Goal: Check status

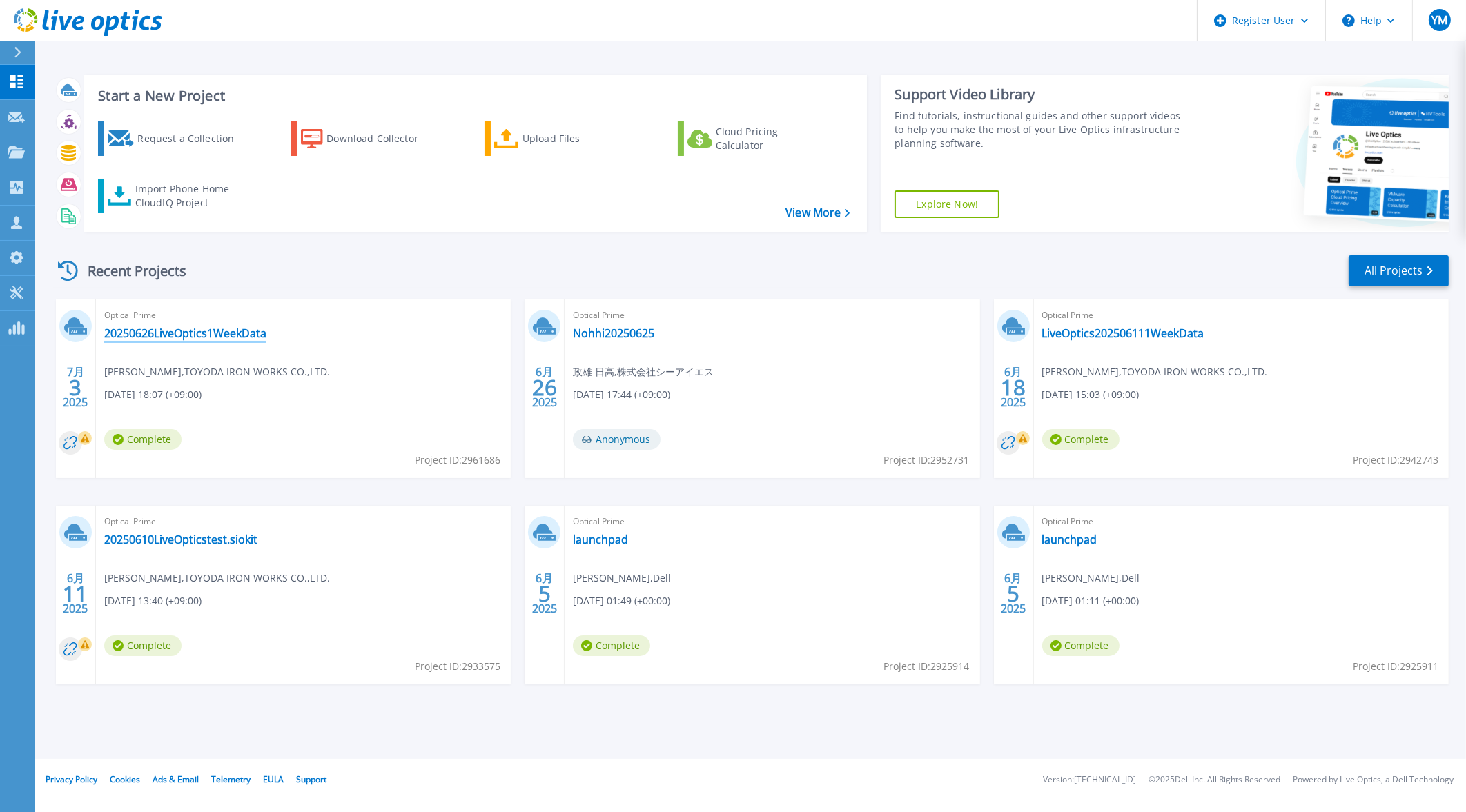
click at [257, 332] on link "20250626LiveOptics1WeekData" at bounding box center [185, 333] width 162 height 14
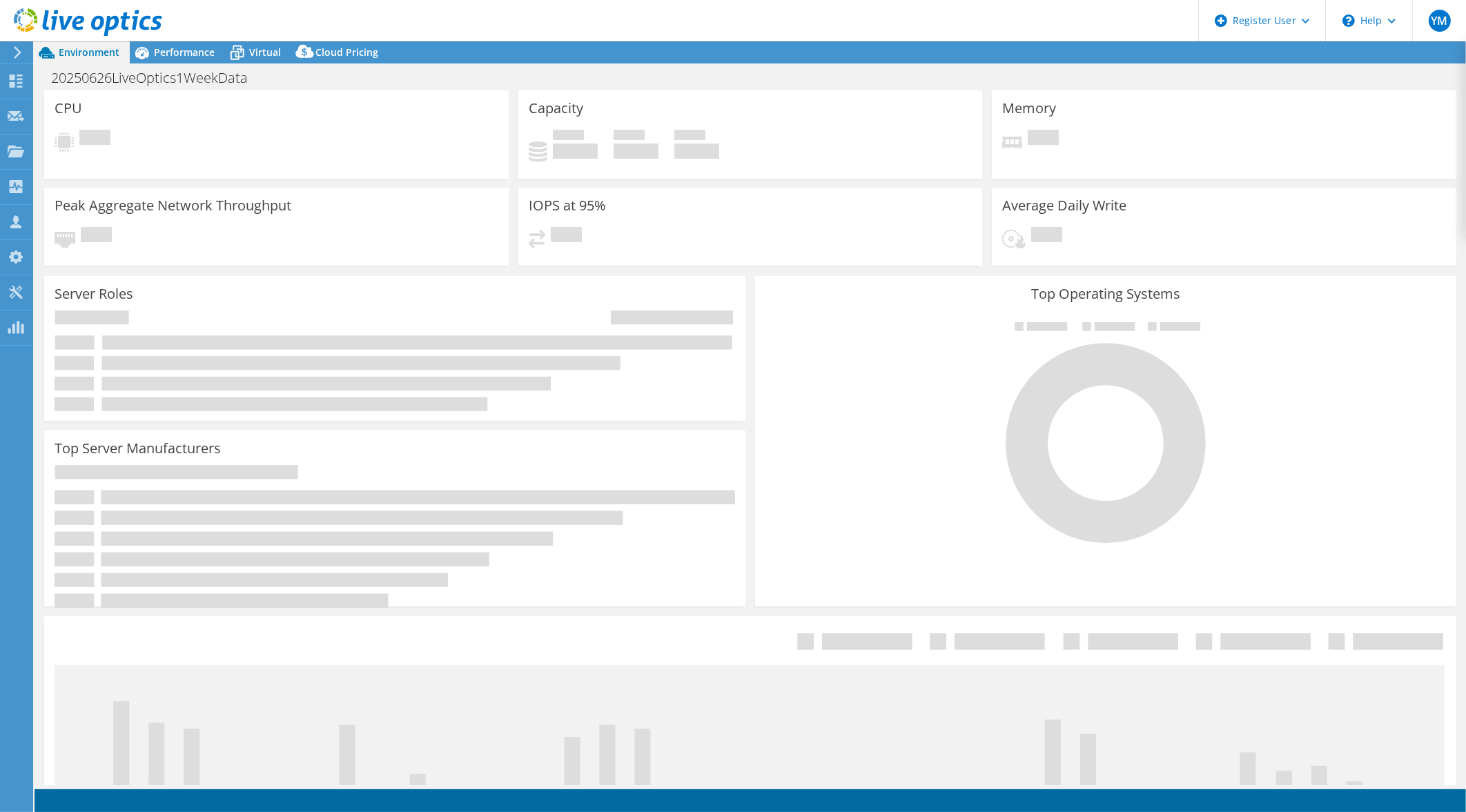
select select "USD"
